Goal: Find specific page/section: Find specific page/section

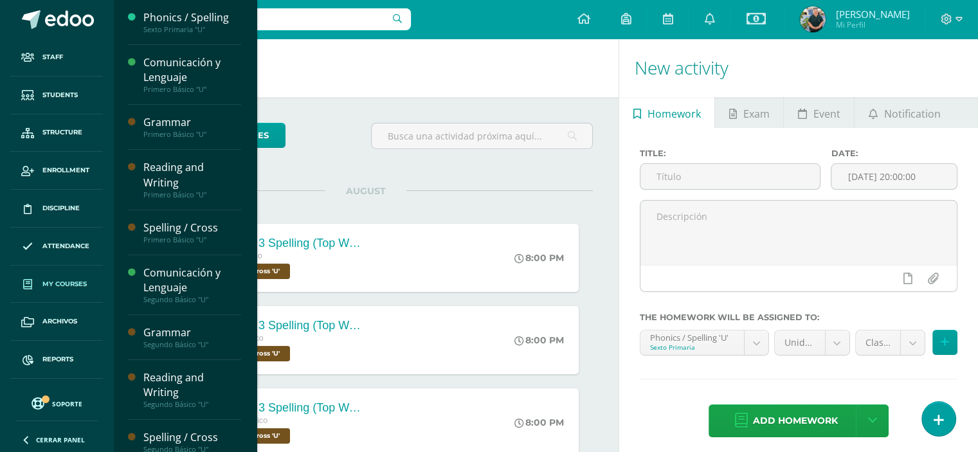
click at [72, 280] on span "My courses" at bounding box center [64, 284] width 44 height 10
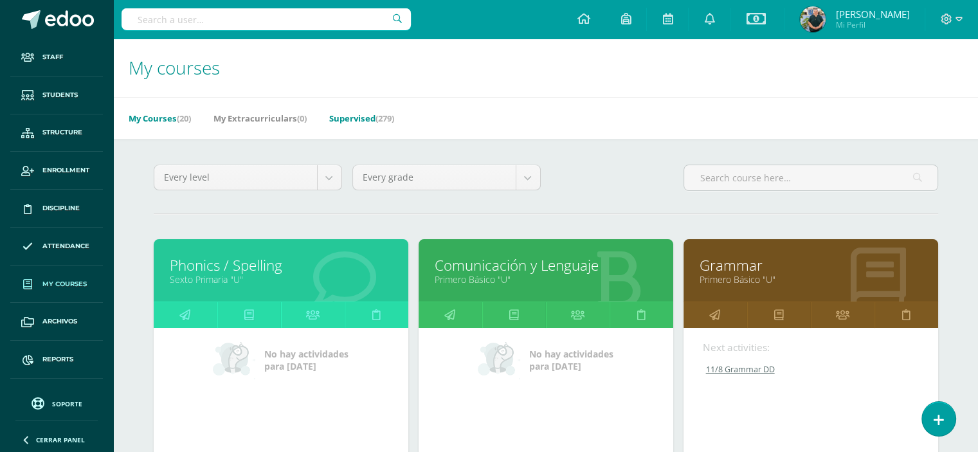
click at [357, 123] on link "Supervised (279)" at bounding box center [361, 118] width 65 height 21
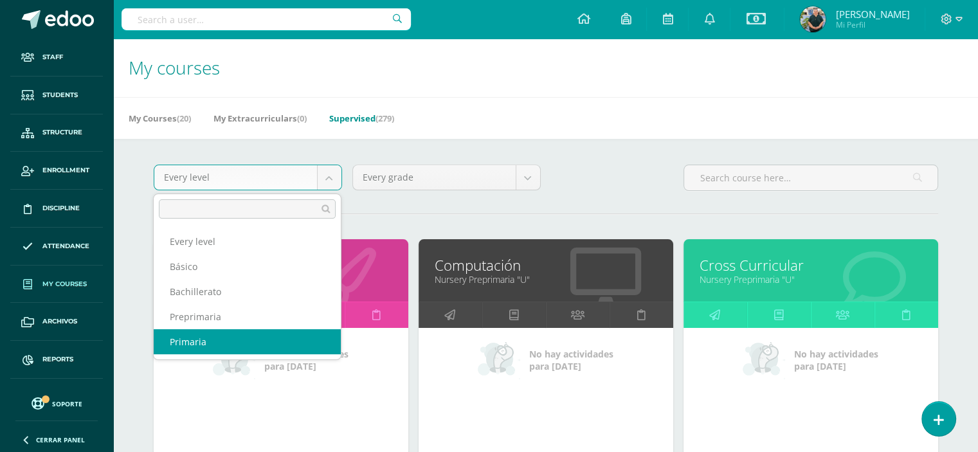
select select "6"
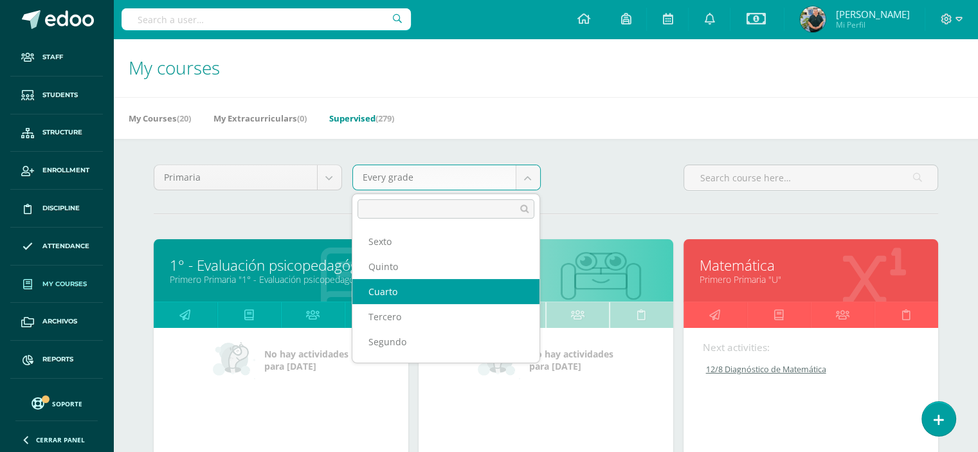
scroll to position [46, 0]
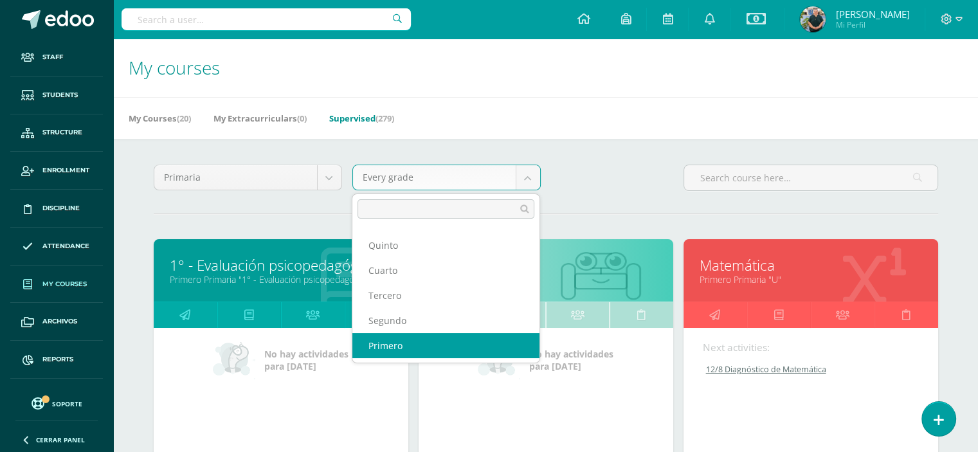
select select "21"
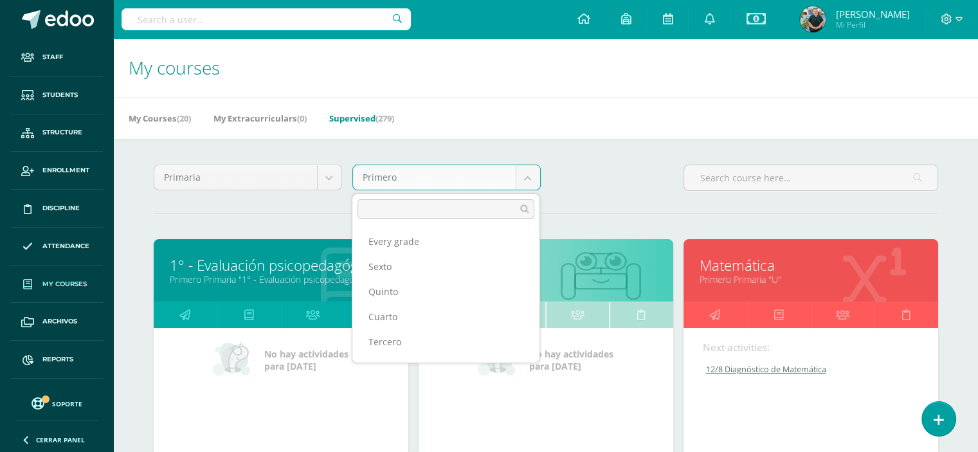
scroll to position [30, 0]
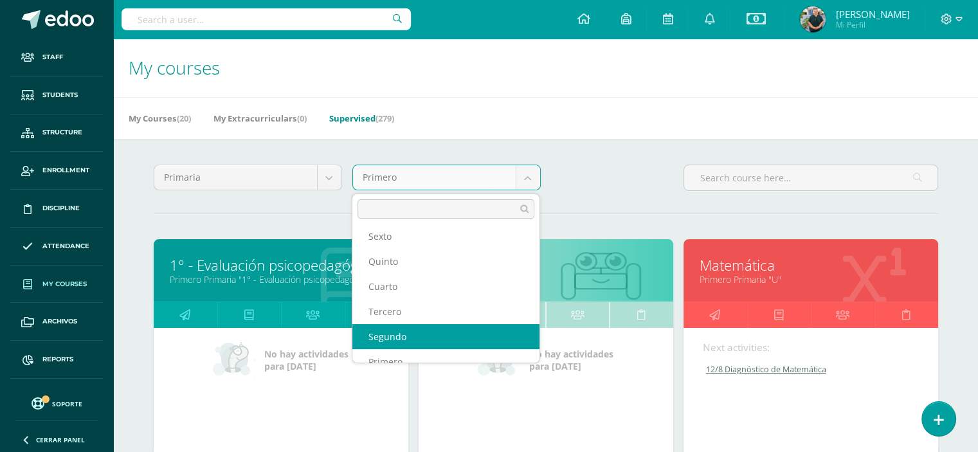
select select "22"
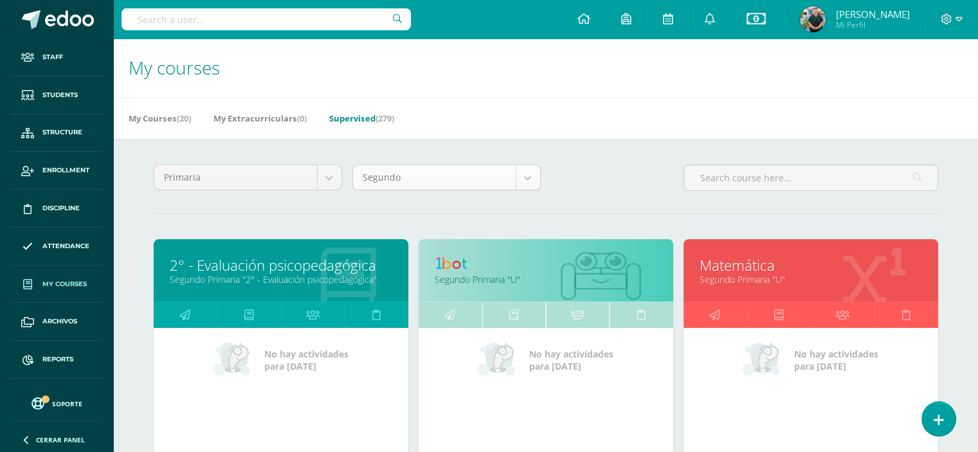
scroll to position [17, 0]
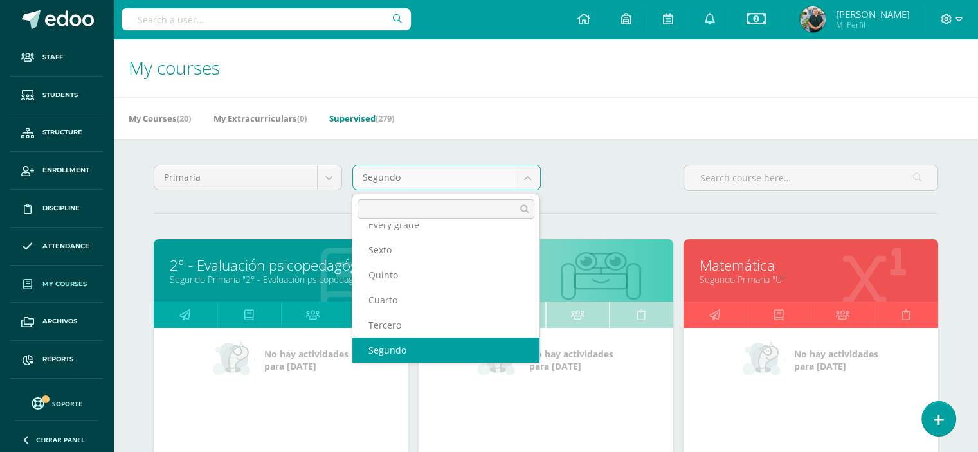
scroll to position [0, 0]
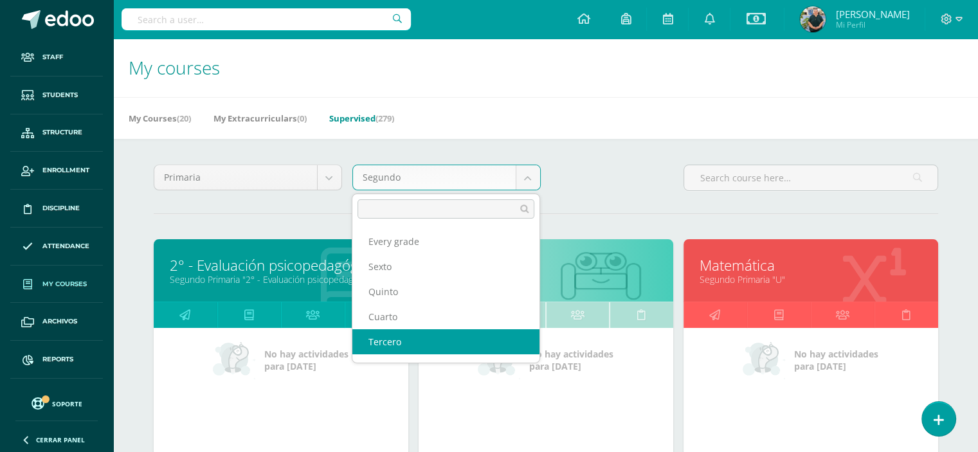
select select "23"
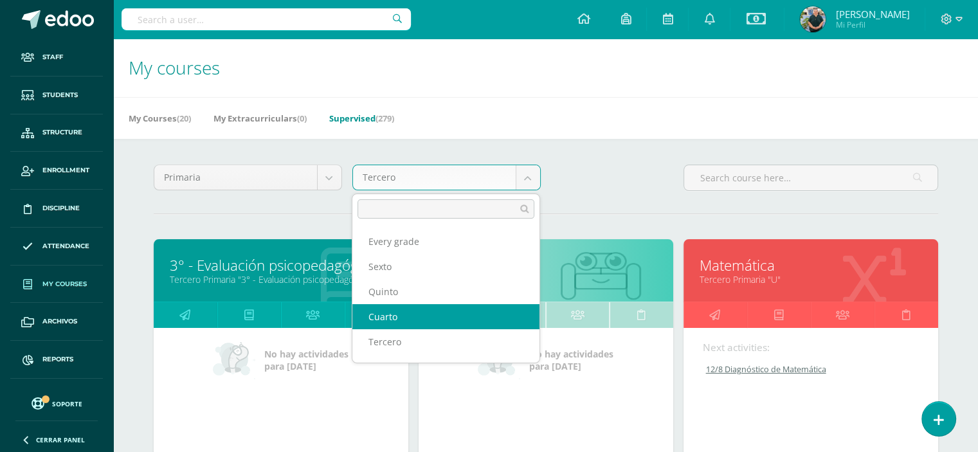
select select "24"
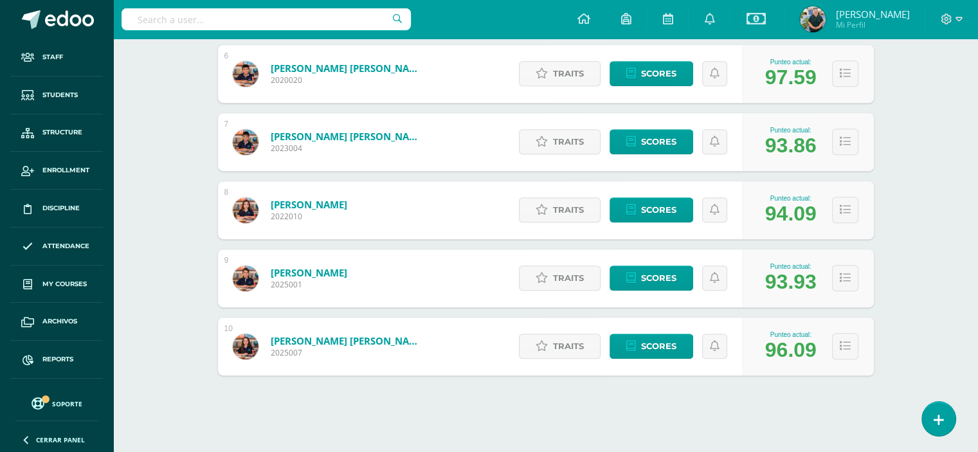
scroll to position [579, 0]
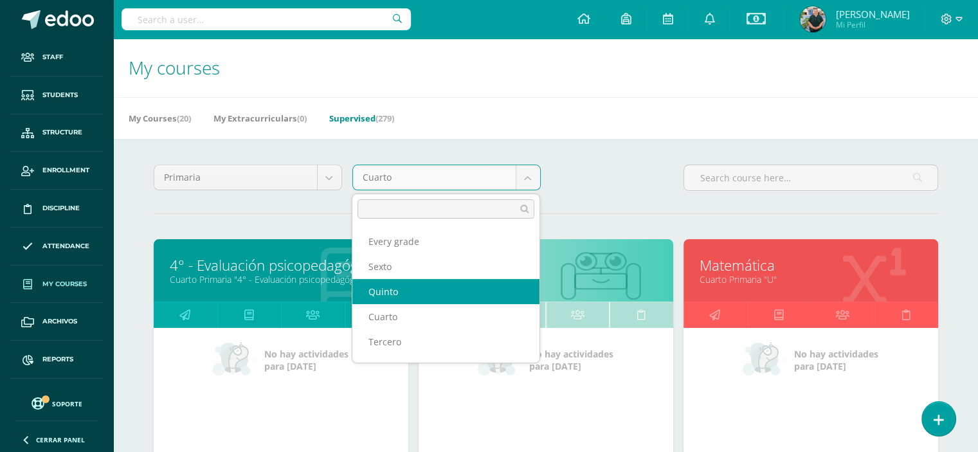
select select "25"
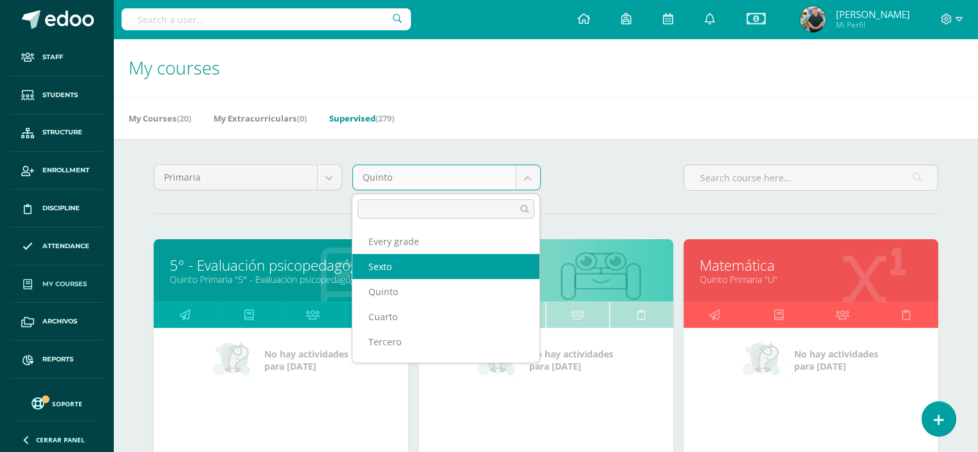
select select "26"
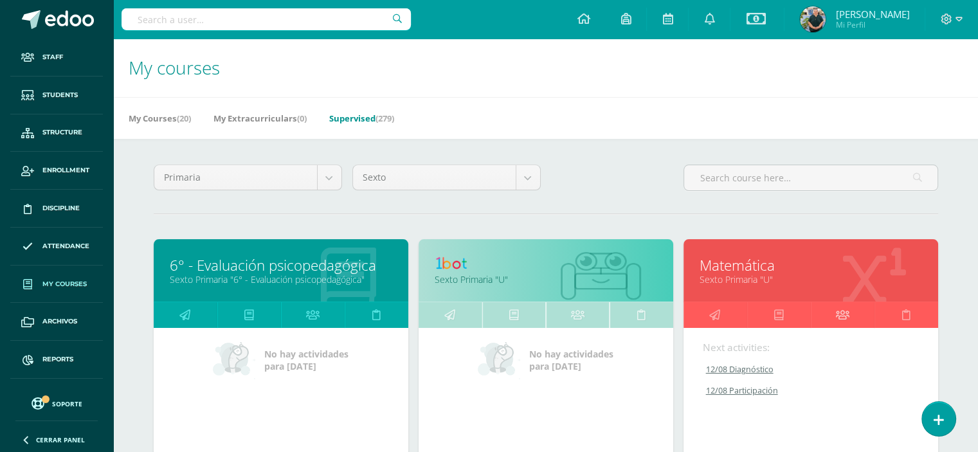
click at [841, 313] on icon at bounding box center [842, 314] width 13 height 25
